Goal: Task Accomplishment & Management: Manage account settings

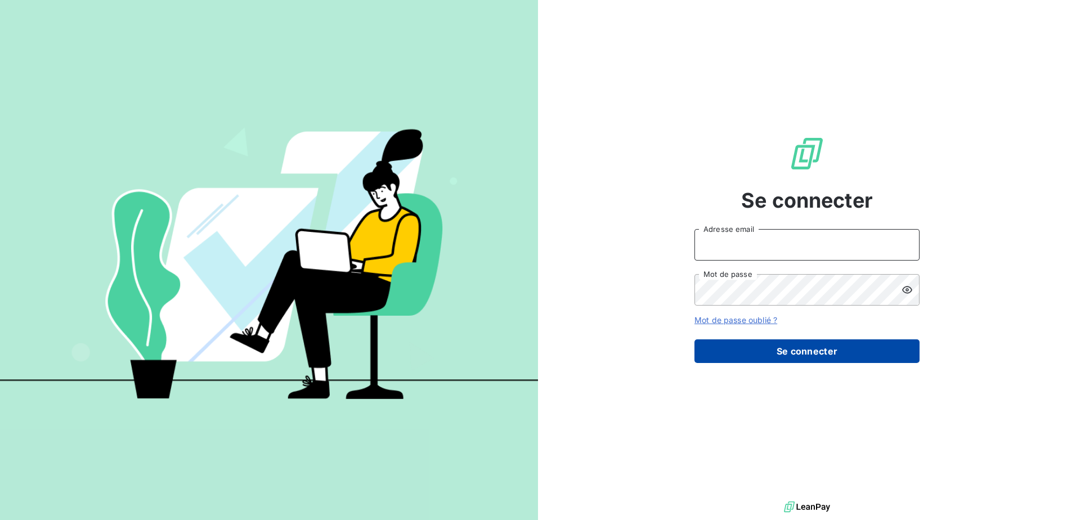
type input "[EMAIL_ADDRESS][DOMAIN_NAME]"
click at [821, 351] on button "Se connecter" at bounding box center [807, 351] width 225 height 24
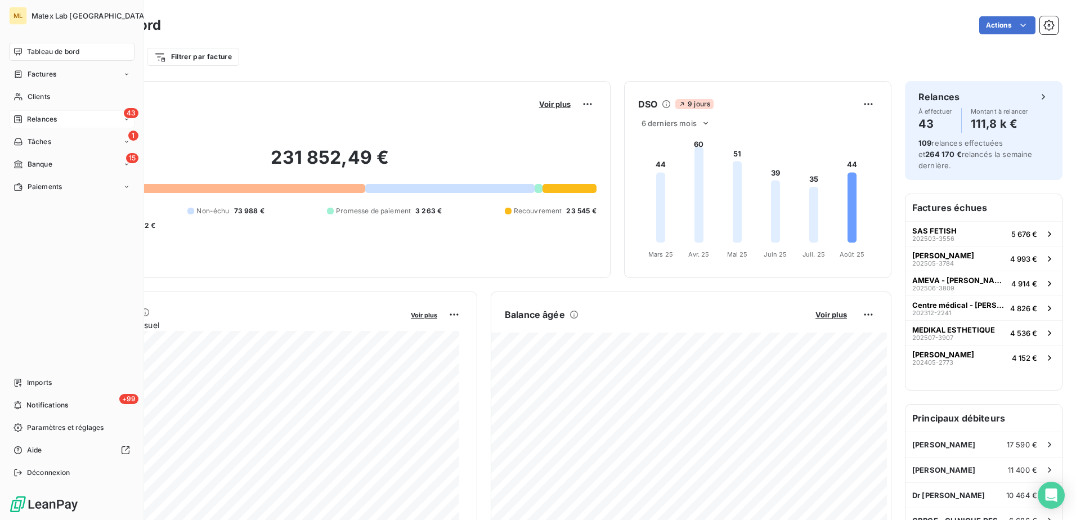
click at [44, 120] on span "Relances" at bounding box center [42, 119] width 30 height 10
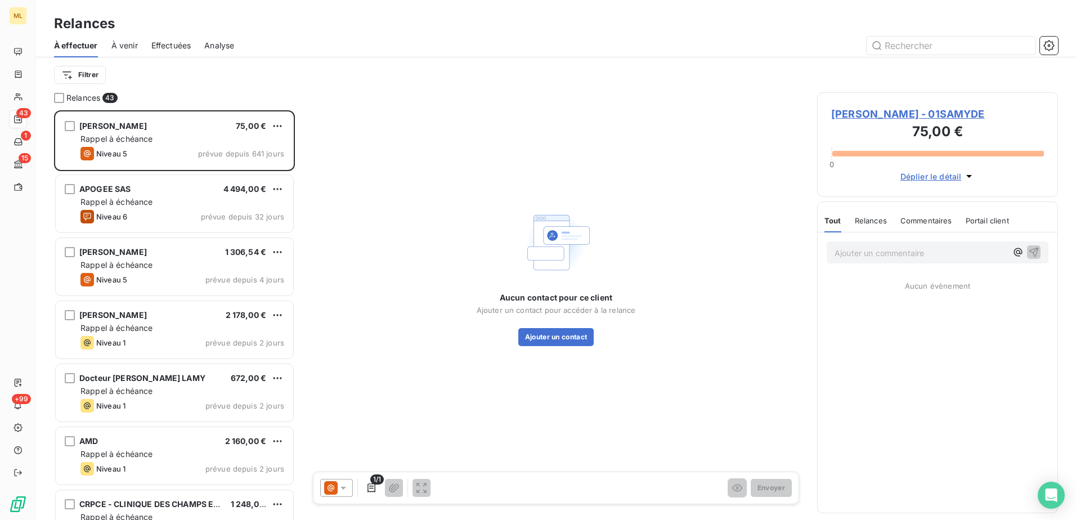
scroll to position [401, 232]
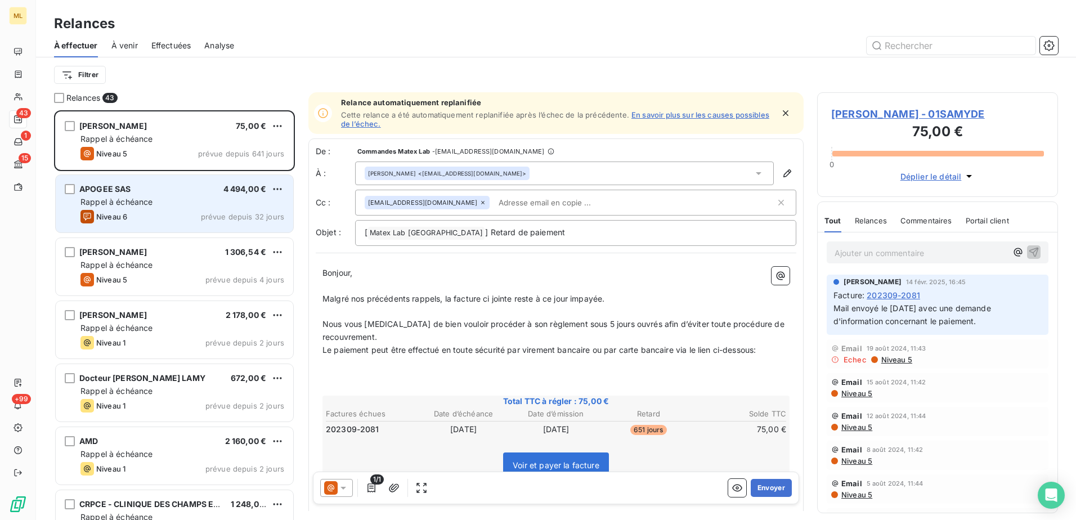
click at [186, 213] on div "Niveau 6 prévue depuis 32 jours" at bounding box center [182, 217] width 204 height 14
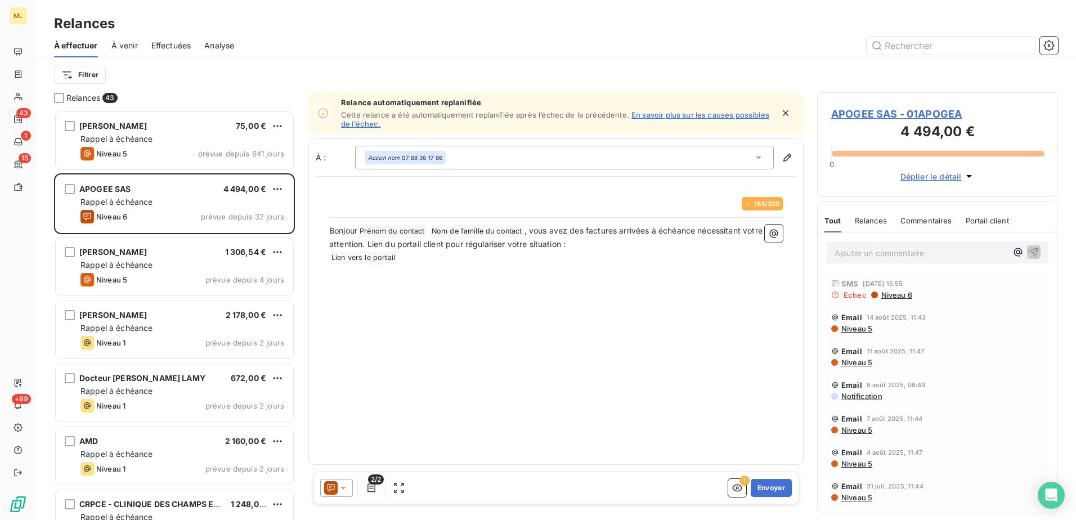
click at [129, 42] on span "À venir" at bounding box center [124, 45] width 26 height 11
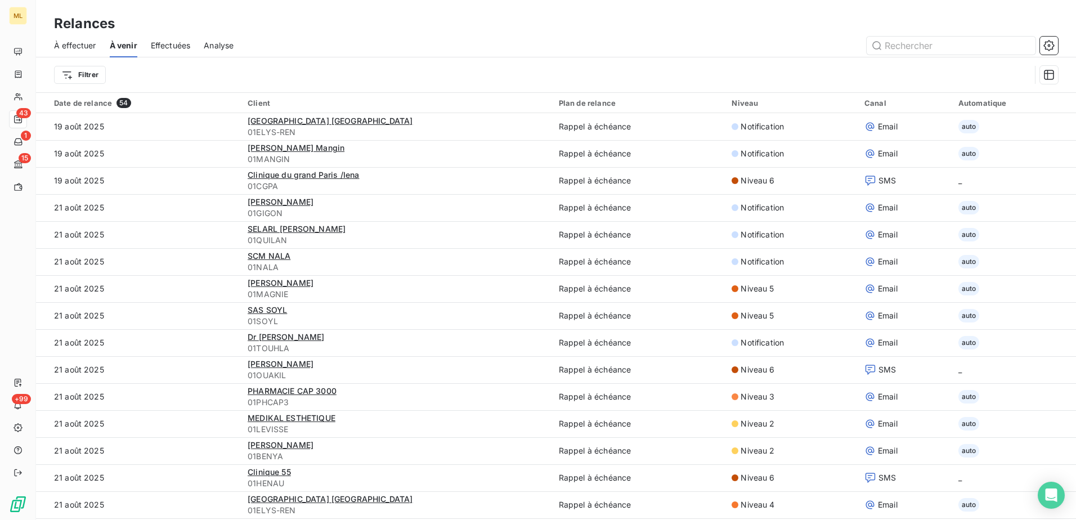
click at [180, 46] on span "Effectuées" at bounding box center [171, 45] width 40 height 11
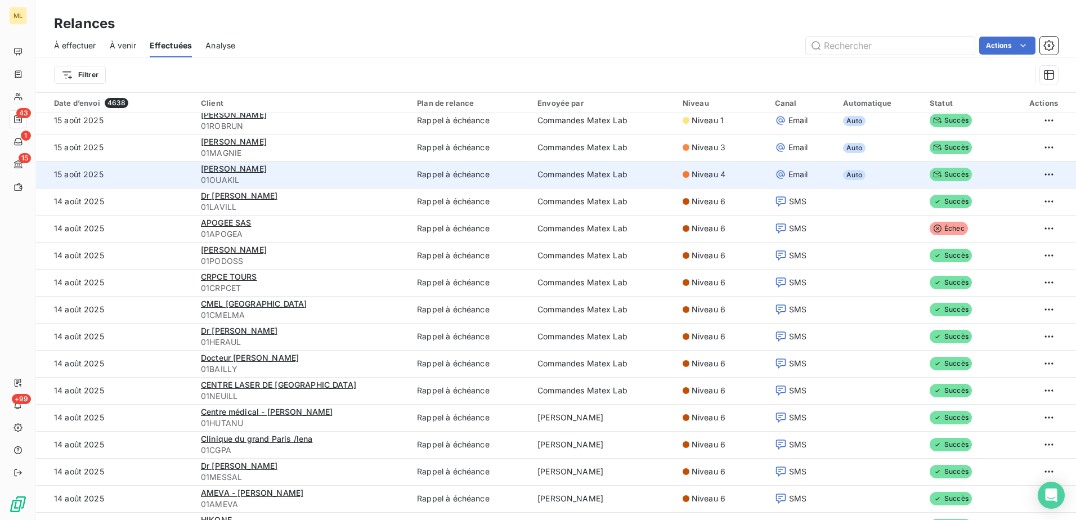
scroll to position [338, 0]
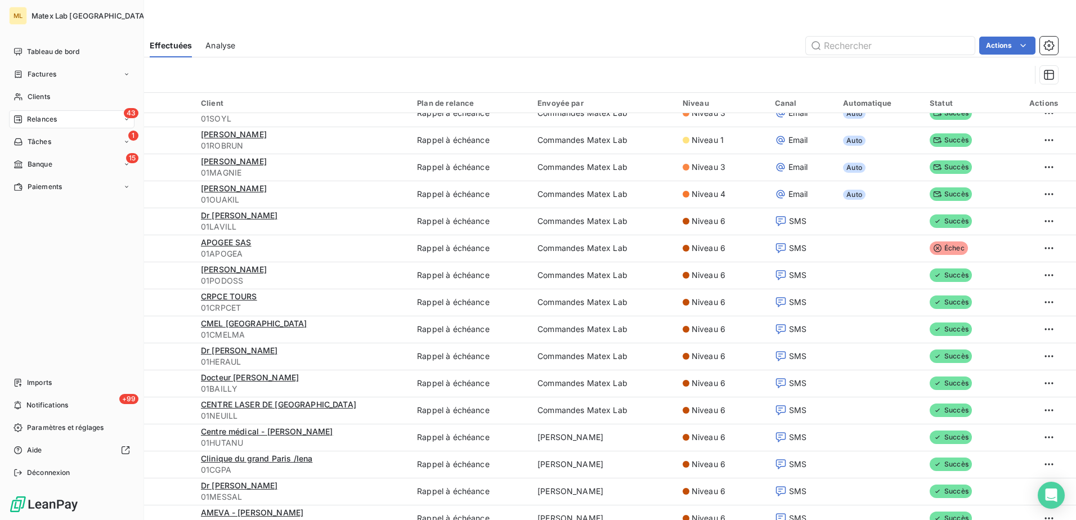
click at [43, 122] on span "Relances" at bounding box center [42, 119] width 30 height 10
click at [62, 145] on span "À effectuer" at bounding box center [45, 142] width 37 height 10
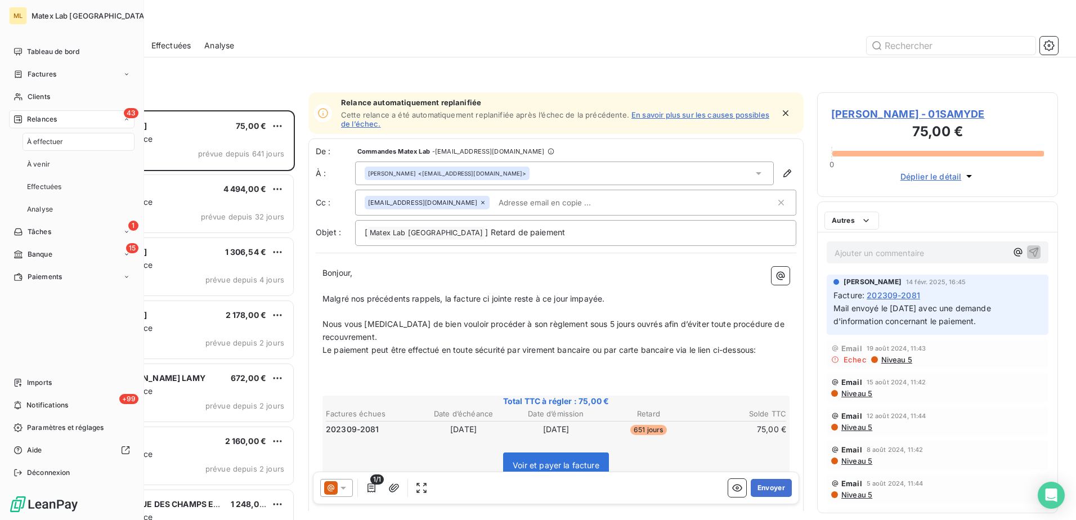
scroll to position [401, 232]
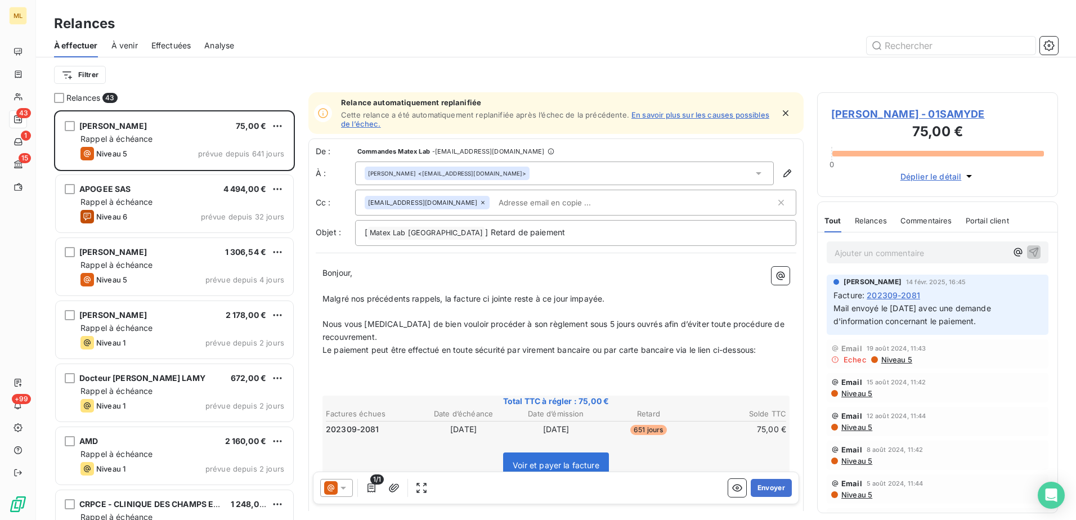
click at [395, 39] on div at bounding box center [653, 46] width 811 height 18
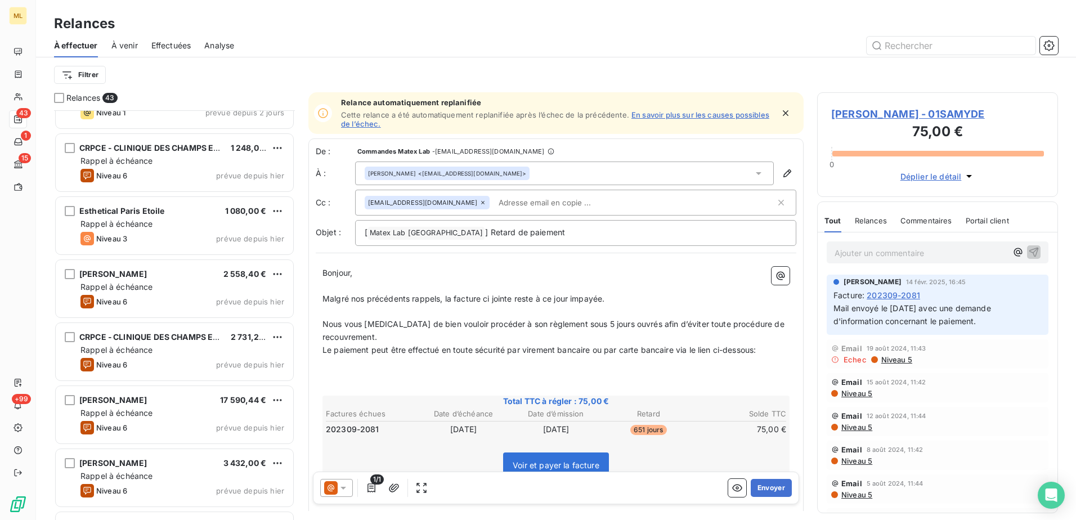
scroll to position [282, 0]
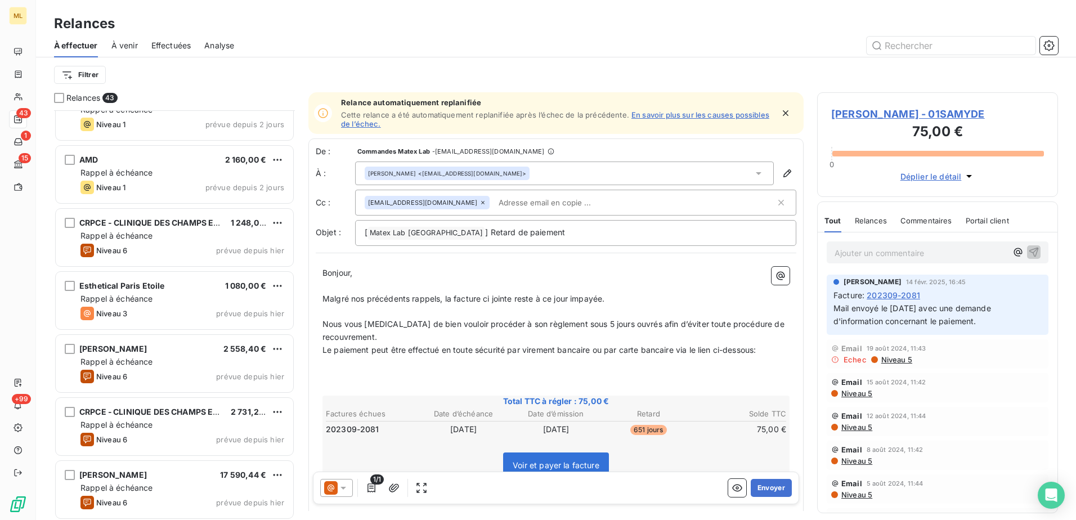
drag, startPoint x: 128, startPoint y: 44, endPoint x: 440, endPoint y: 28, distance: 312.9
click at [440, 28] on div "Relances" at bounding box center [556, 24] width 1040 height 20
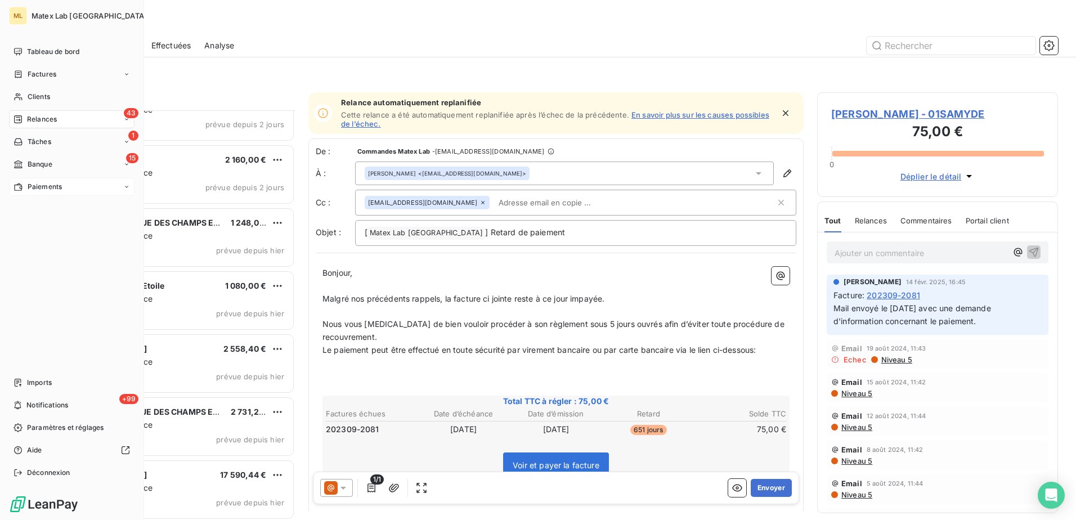
click at [44, 190] on span "Paiements" at bounding box center [45, 187] width 34 height 10
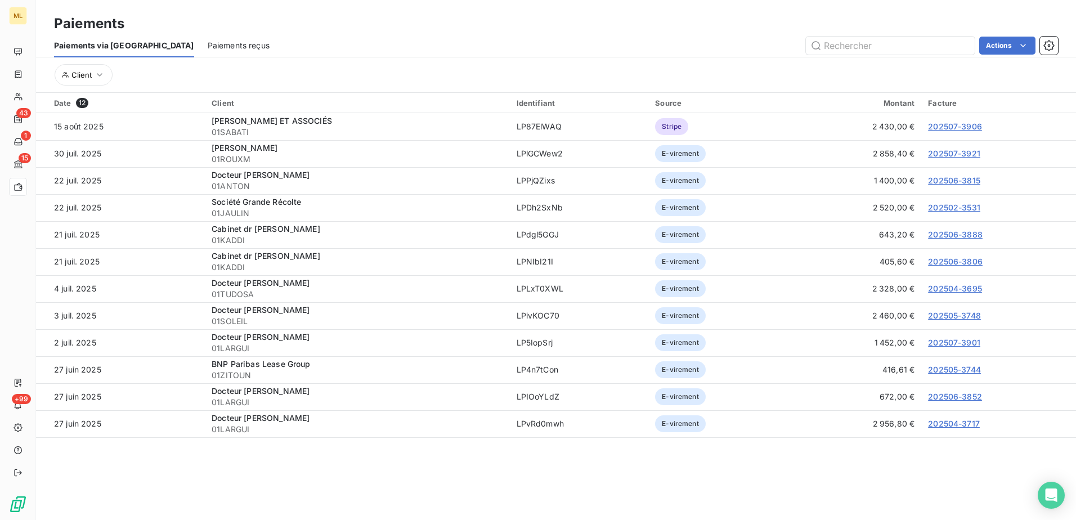
click at [208, 44] on span "Paiements reçus" at bounding box center [239, 45] width 62 height 11
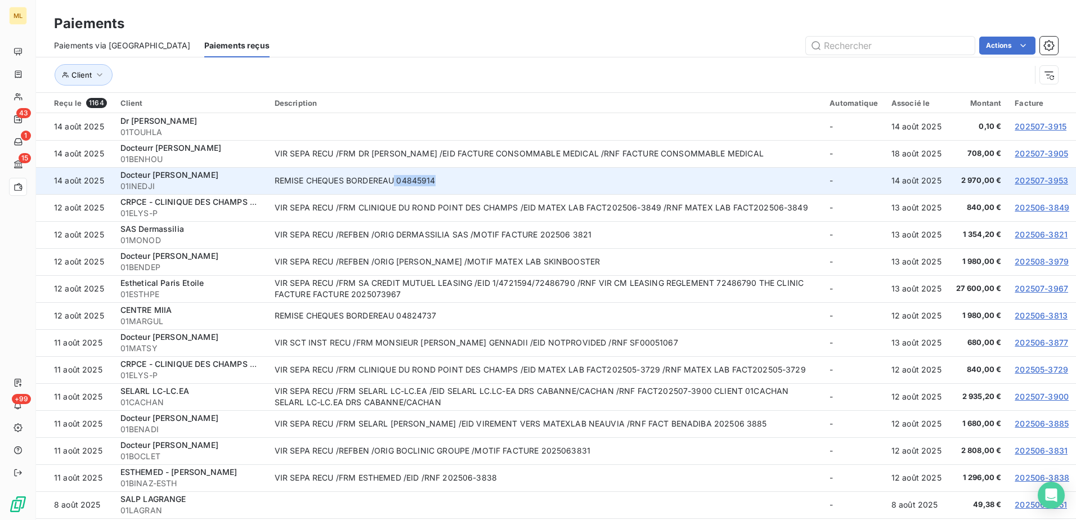
drag, startPoint x: 486, startPoint y: 181, endPoint x: 395, endPoint y: 180, distance: 90.6
click at [395, 180] on td "REMISE CHEQUES BORDEREAU 04845914" at bounding box center [546, 180] width 556 height 27
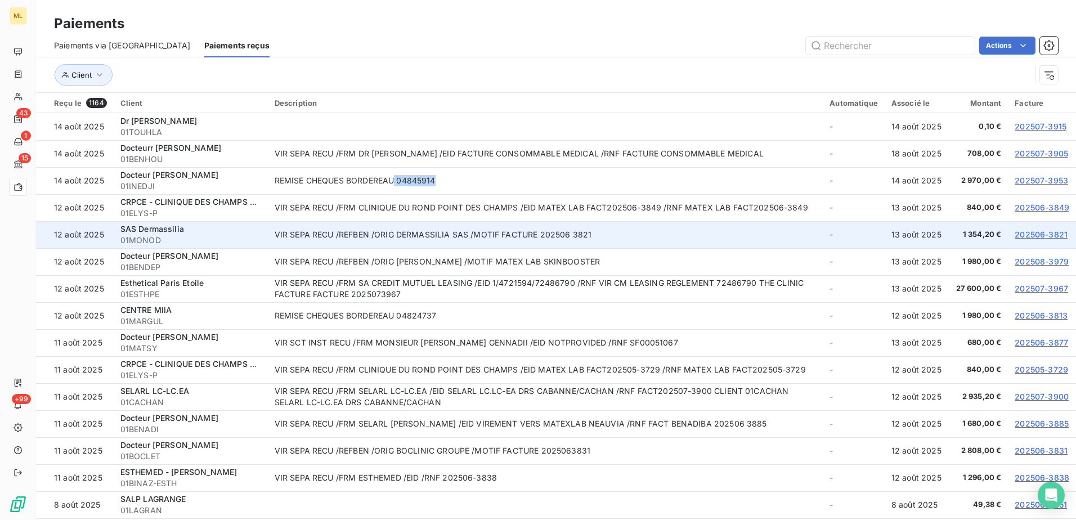
copy td "04845914"
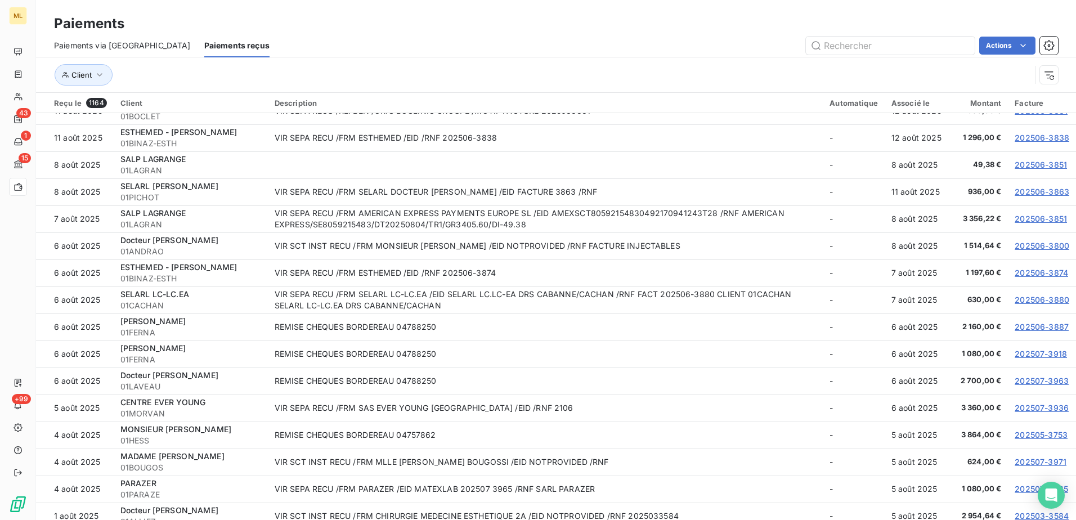
scroll to position [338, 0]
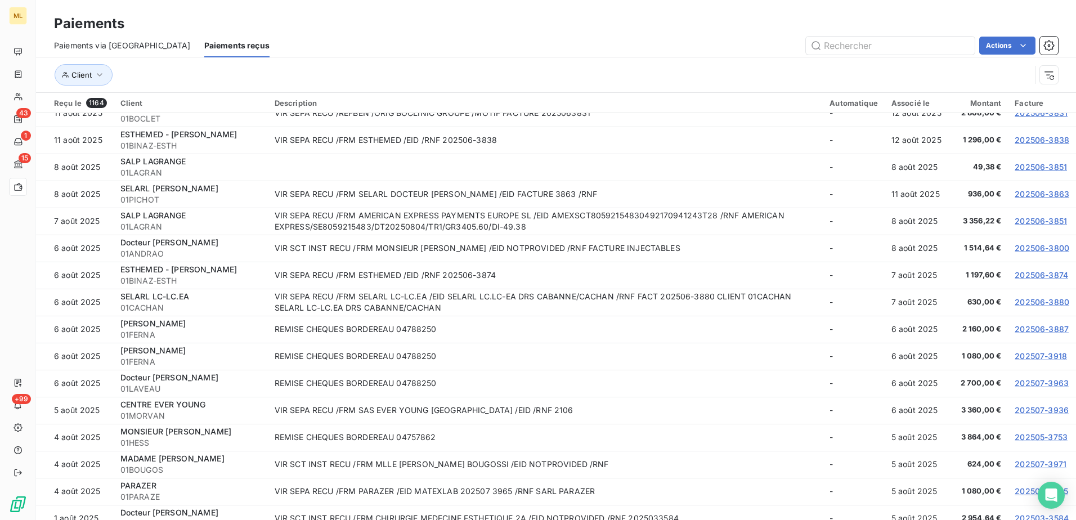
click at [114, 44] on span "Paiements via [GEOGRAPHIC_DATA]" at bounding box center [122, 45] width 137 height 11
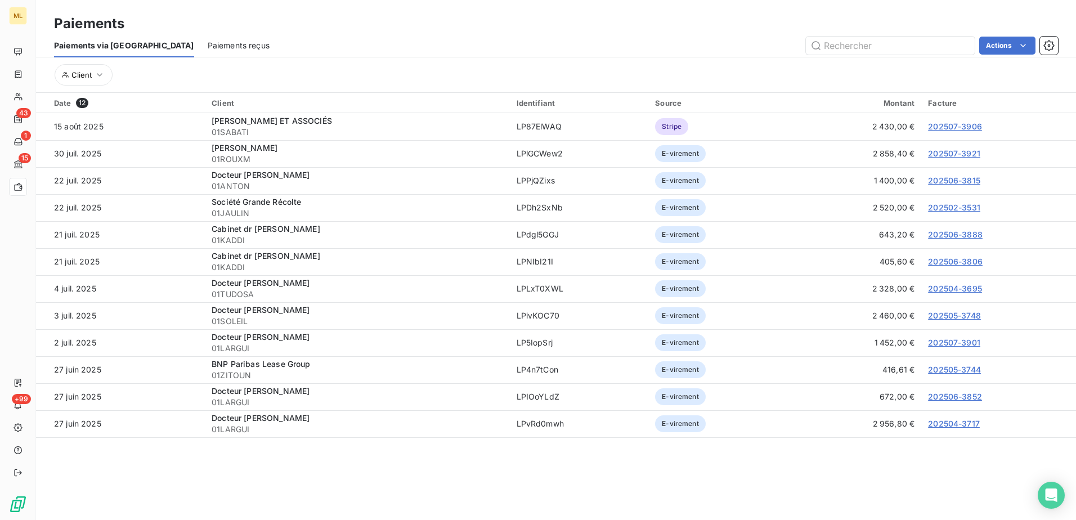
click at [208, 45] on span "Paiements reçus" at bounding box center [239, 45] width 62 height 11
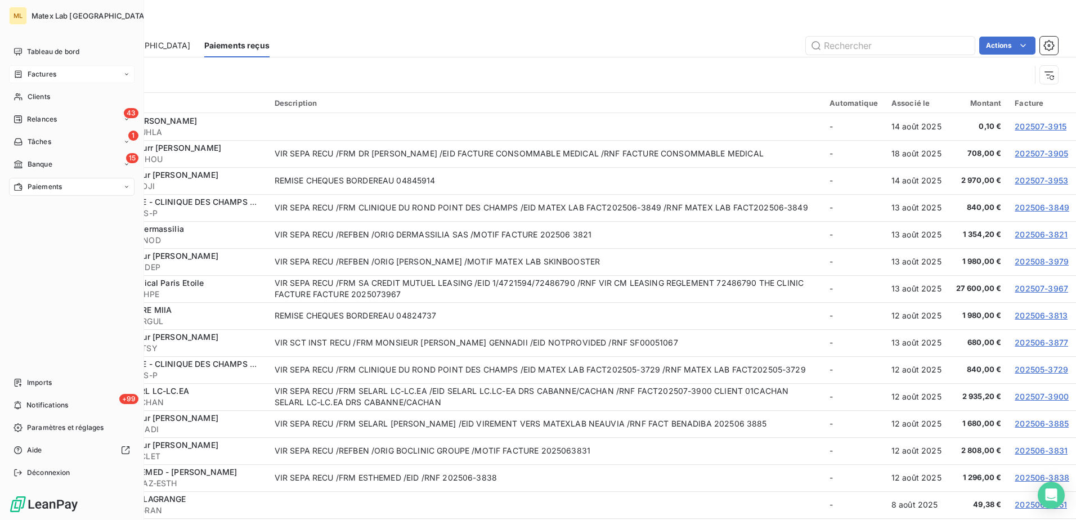
click at [48, 77] on span "Factures" at bounding box center [42, 74] width 29 height 10
